Goal: Book appointment/travel/reservation

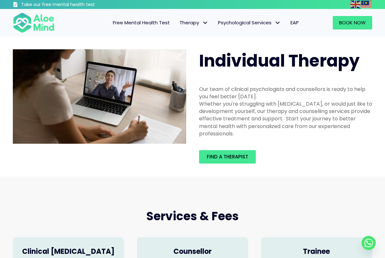
click at [133, 23] on span "Free Mental Health Test" at bounding box center [141, 22] width 57 height 7
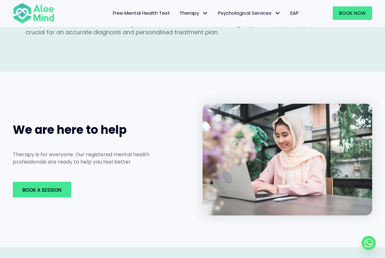
scroll to position [737, 0]
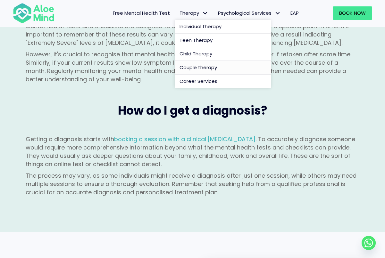
click at [210, 67] on span "Couple therapy" at bounding box center [197, 67] width 37 height 7
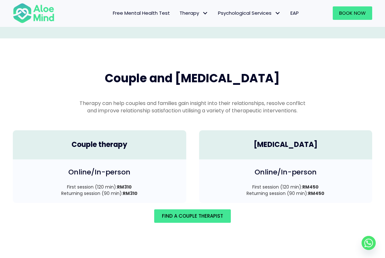
scroll to position [893, 0]
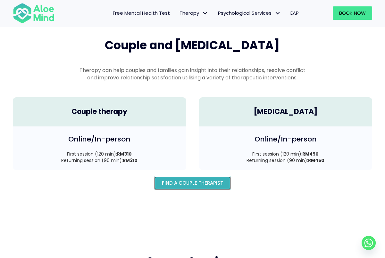
click at [192, 186] on span "Find A Couple Therapist" at bounding box center [192, 183] width 61 height 7
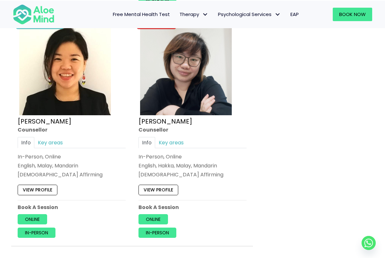
scroll to position [609, 0]
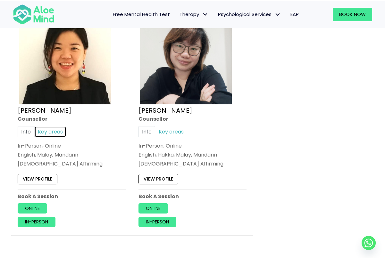
click at [58, 130] on link "Key areas" at bounding box center [50, 131] width 32 height 11
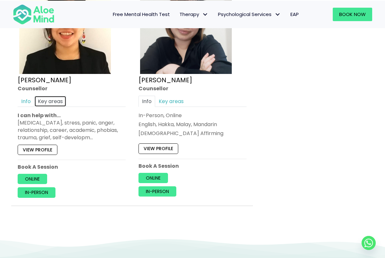
scroll to position [641, 0]
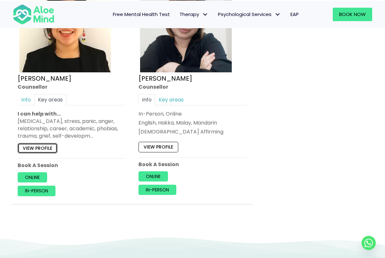
click at [38, 151] on link "View profile" at bounding box center [38, 148] width 40 height 10
click at [35, 192] on link "In-person" at bounding box center [37, 191] width 38 height 10
click at [33, 188] on link "In-person" at bounding box center [37, 191] width 38 height 10
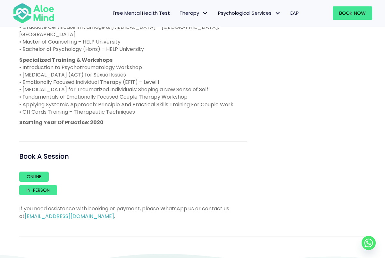
scroll to position [449, 0]
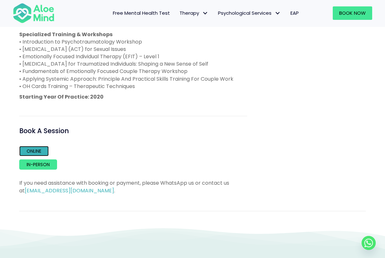
click at [29, 146] on link "Online" at bounding box center [33, 151] width 29 height 10
